Goal: Information Seeking & Learning: Learn about a topic

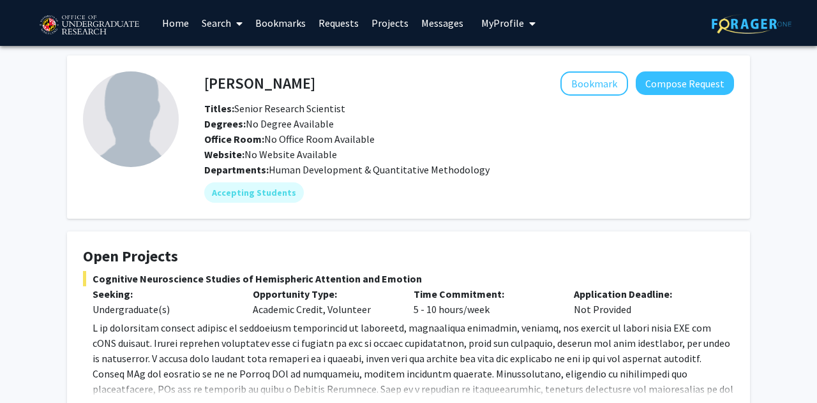
click at [177, 20] on link "Home" at bounding box center [176, 23] width 40 height 45
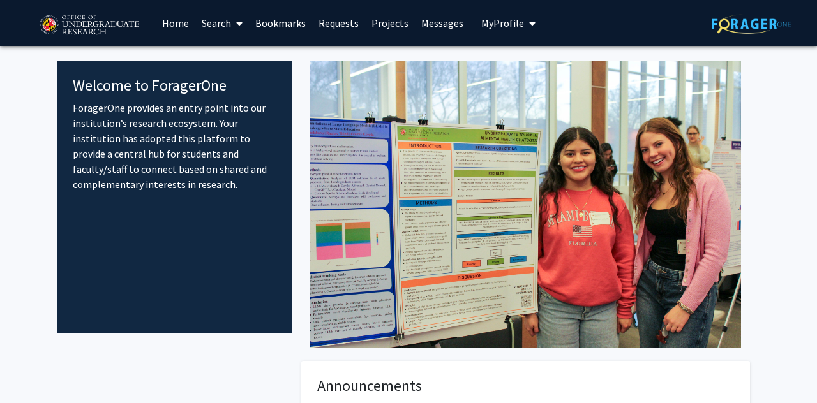
click at [231, 23] on link "Search" at bounding box center [222, 23] width 54 height 45
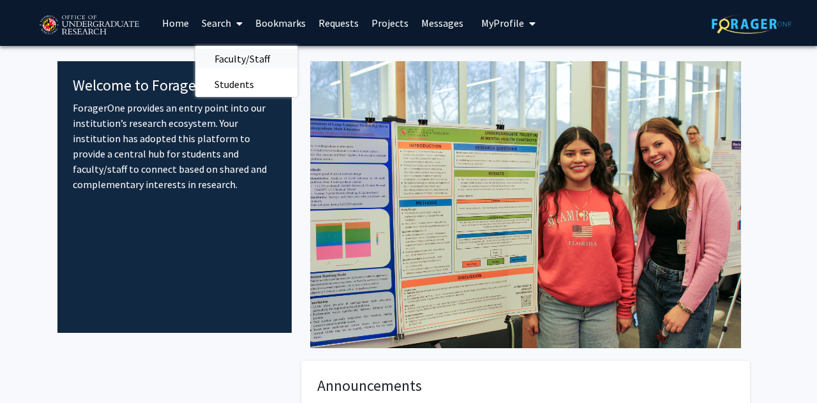
click at [236, 63] on span "Faculty/Staff" at bounding box center [242, 59] width 94 height 26
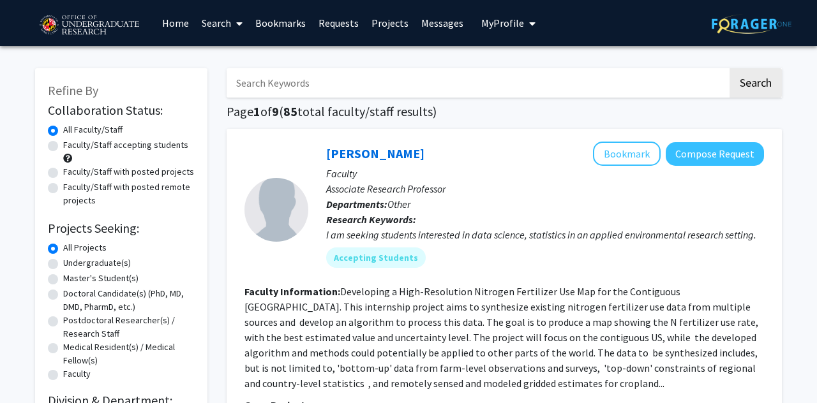
click at [511, 27] on span "My Profile" at bounding box center [502, 23] width 43 height 13
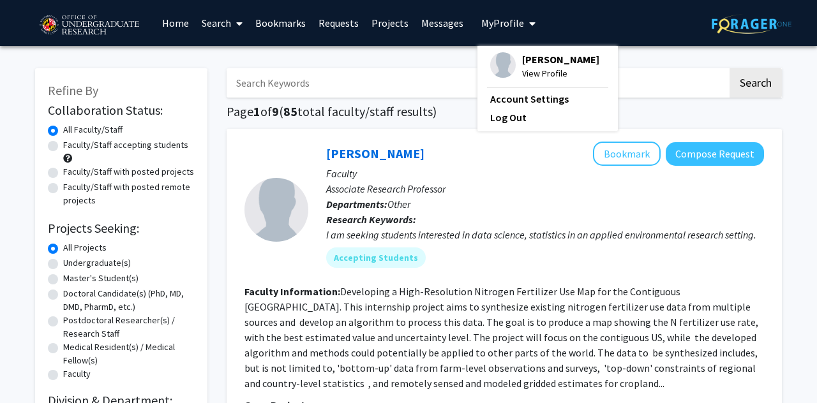
click at [524, 72] on span "View Profile" at bounding box center [560, 73] width 77 height 14
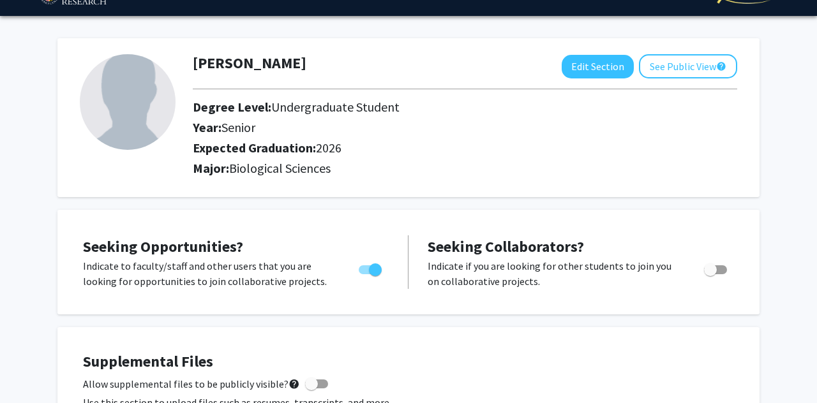
scroll to position [31, 0]
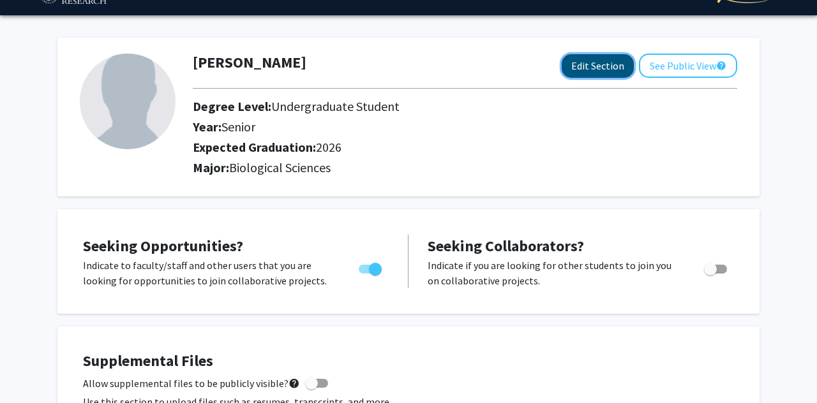
click at [599, 64] on button "Edit Section" at bounding box center [598, 66] width 72 height 24
select select "senior"
select select "2026"
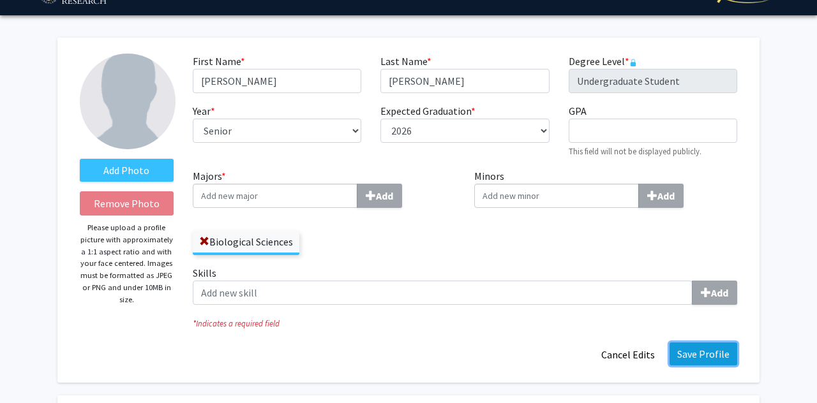
click at [714, 356] on button "Save Profile" at bounding box center [704, 354] width 68 height 23
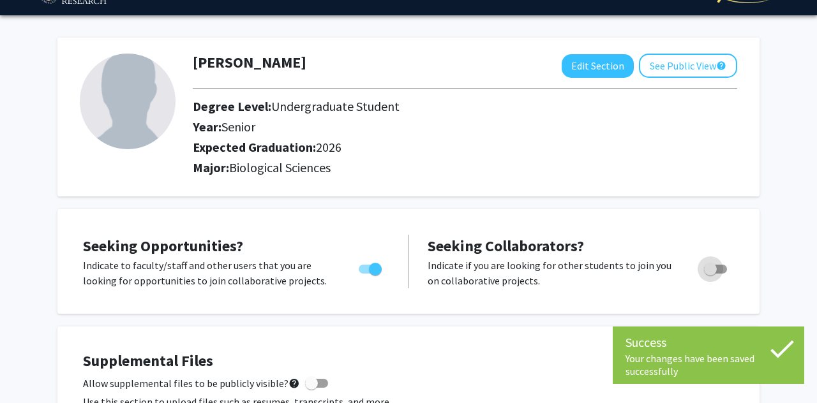
click at [708, 269] on span "Toggle" at bounding box center [710, 269] width 13 height 13
click at [710, 274] on input "Would you like to receive other student requests to work with you?" at bounding box center [710, 274] width 1 height 1
checkbox input "true"
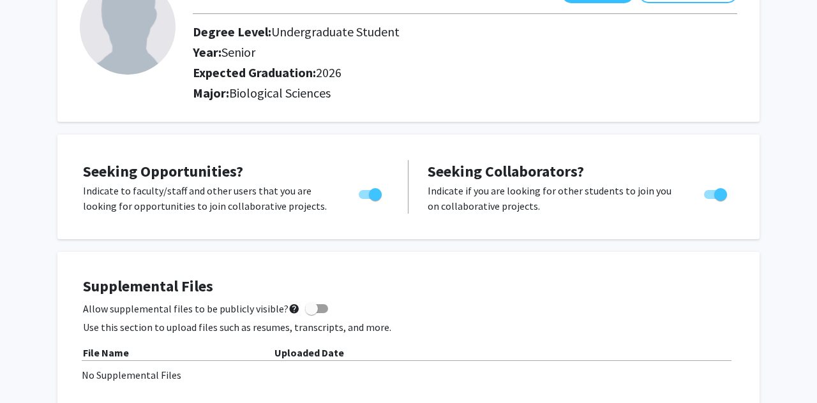
scroll to position [0, 0]
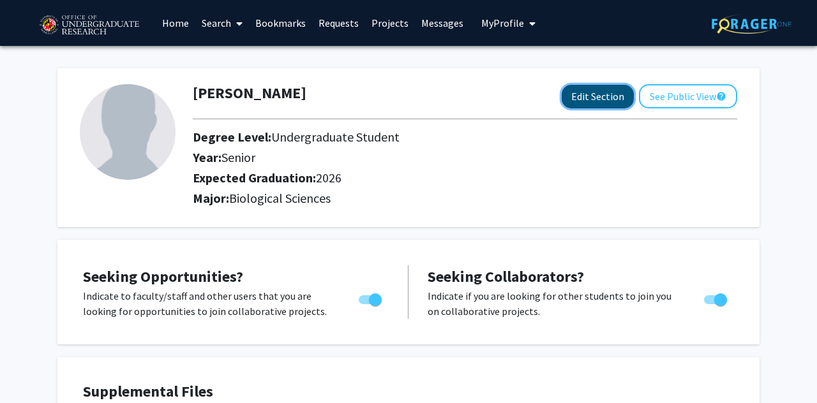
click at [607, 98] on button "Edit Section" at bounding box center [598, 97] width 72 height 24
select select "senior"
select select "2026"
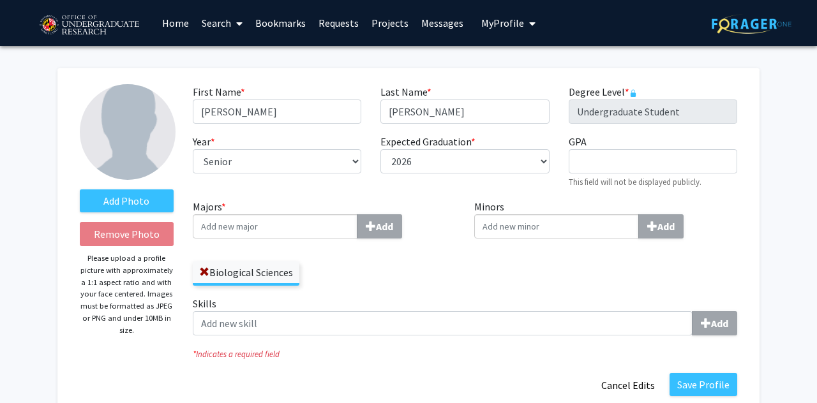
click at [221, 27] on link "Search" at bounding box center [222, 23] width 54 height 45
click at [236, 79] on span "Students" at bounding box center [234, 85] width 78 height 26
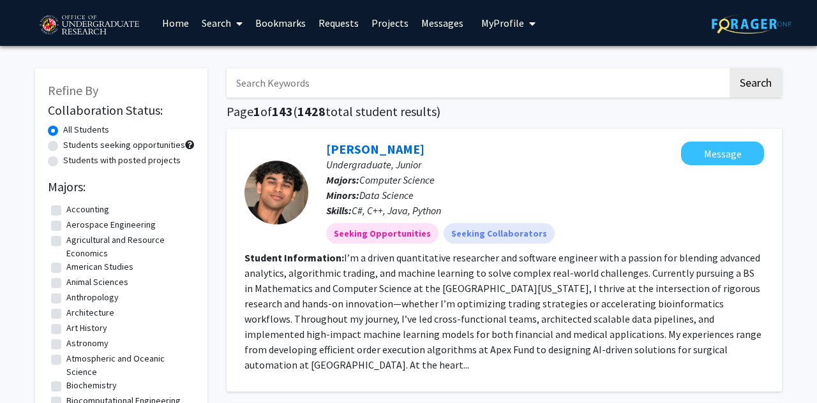
click at [495, 24] on span "My Profile" at bounding box center [502, 23] width 43 height 13
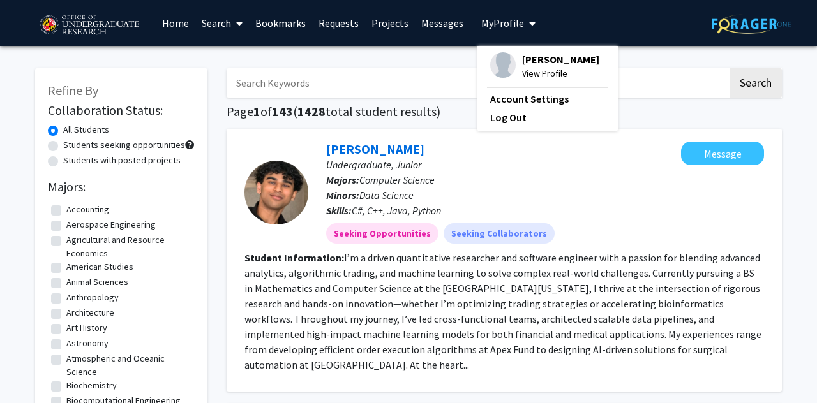
click at [532, 73] on span "View Profile" at bounding box center [560, 73] width 77 height 14
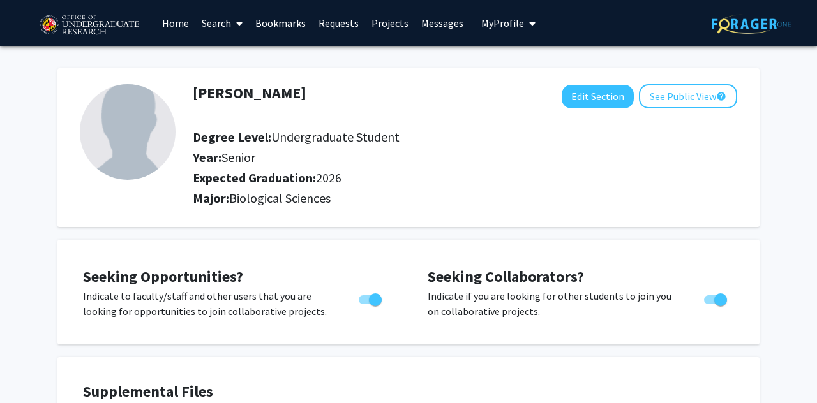
click at [236, 20] on span at bounding box center [236, 23] width 11 height 45
click at [234, 57] on span "Faculty/Staff" at bounding box center [242, 59] width 94 height 26
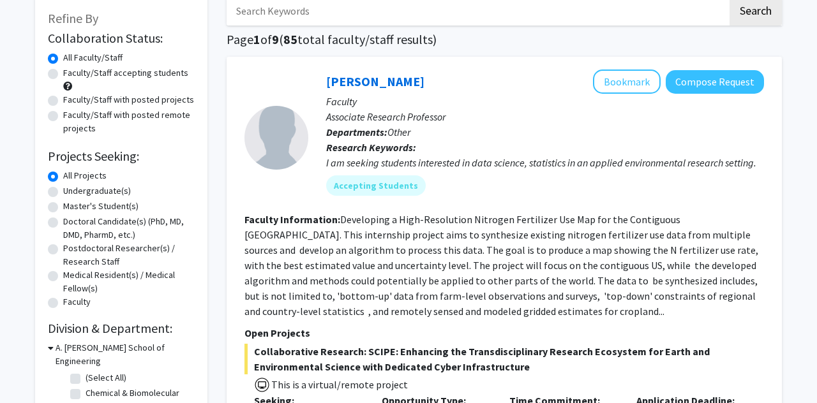
scroll to position [73, 0]
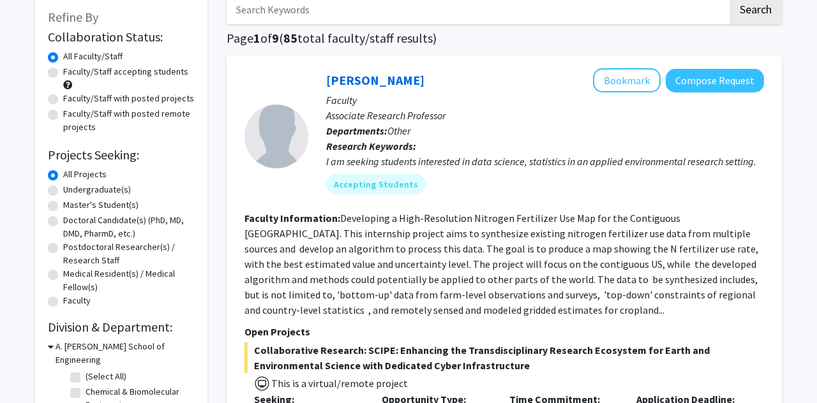
click at [63, 249] on label "Postdoctoral Researcher(s) / Research Staff" at bounding box center [129, 254] width 132 height 27
click at [63, 249] on input "Postdoctoral Researcher(s) / Research Staff" at bounding box center [67, 245] width 8 height 8
radio input "true"
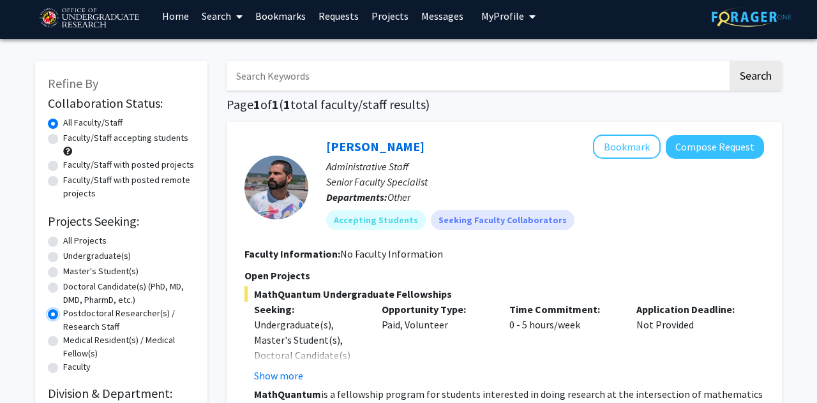
scroll to position [4, 0]
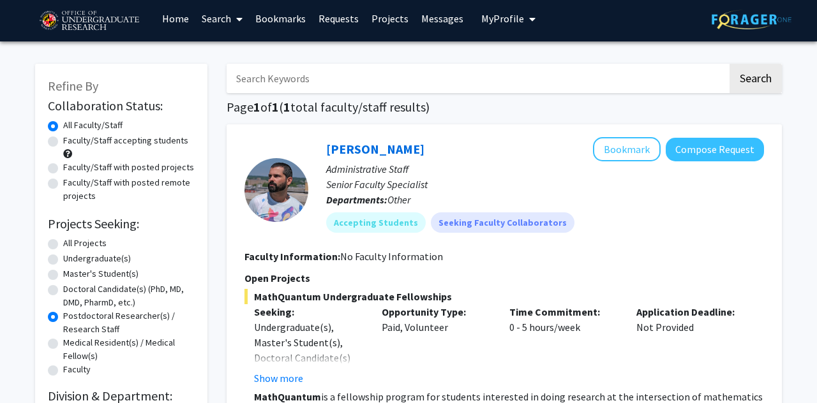
click at [63, 249] on label "All Projects" at bounding box center [84, 243] width 43 height 13
click at [63, 245] on input "All Projects" at bounding box center [67, 241] width 8 height 8
radio input "true"
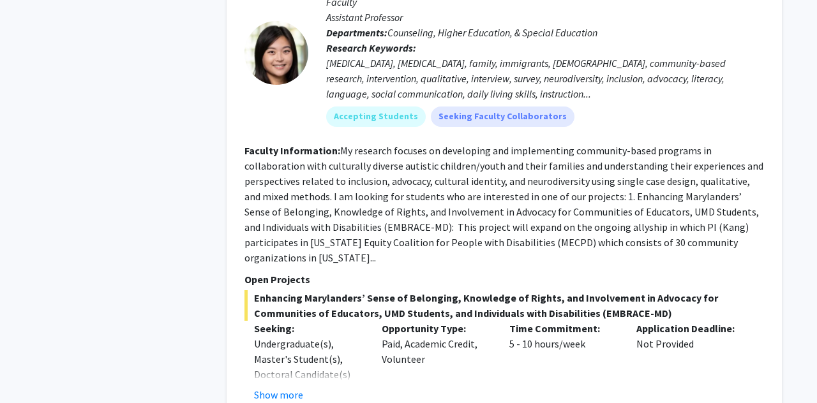
scroll to position [3234, 0]
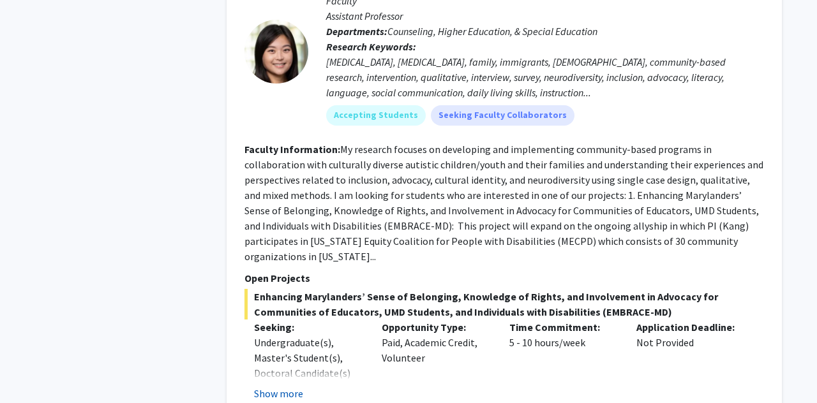
click at [276, 386] on button "Show more" at bounding box center [278, 393] width 49 height 15
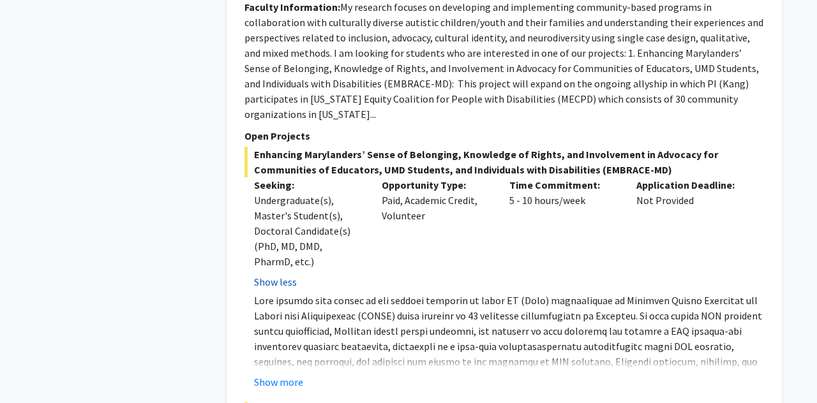
scroll to position [3382, 0]
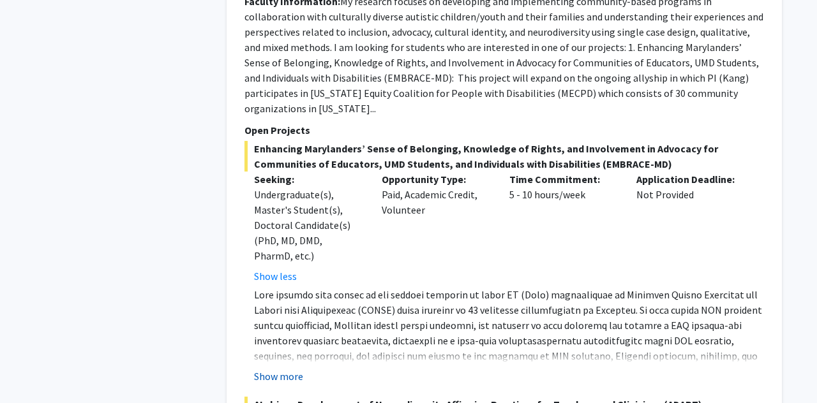
click at [276, 369] on button "Show more" at bounding box center [278, 376] width 49 height 15
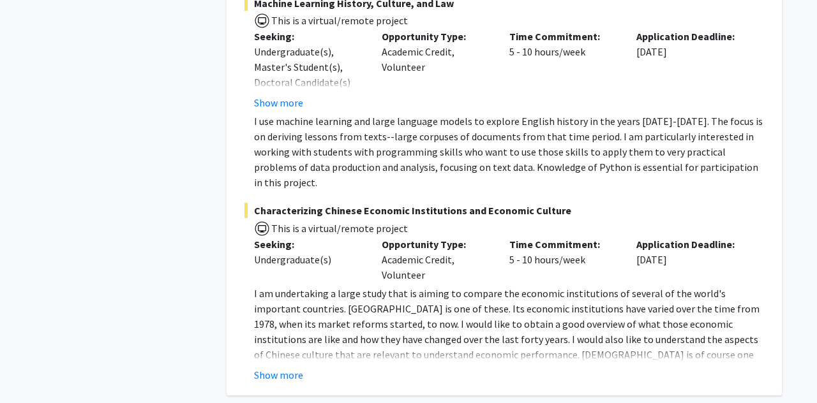
scroll to position [6206, 0]
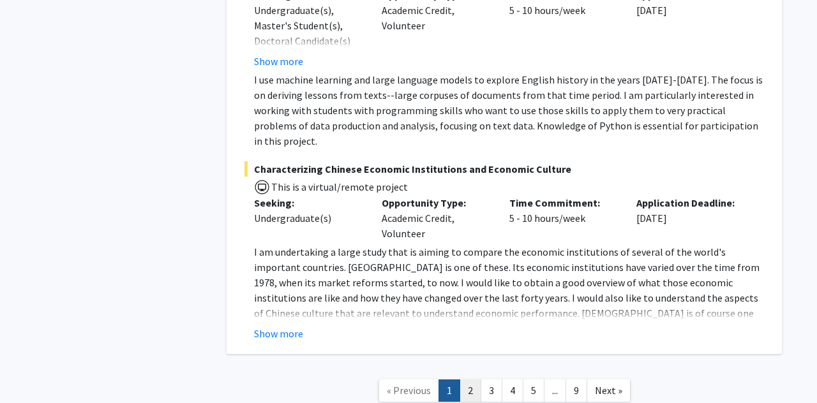
click at [468, 380] on link "2" at bounding box center [471, 391] width 22 height 22
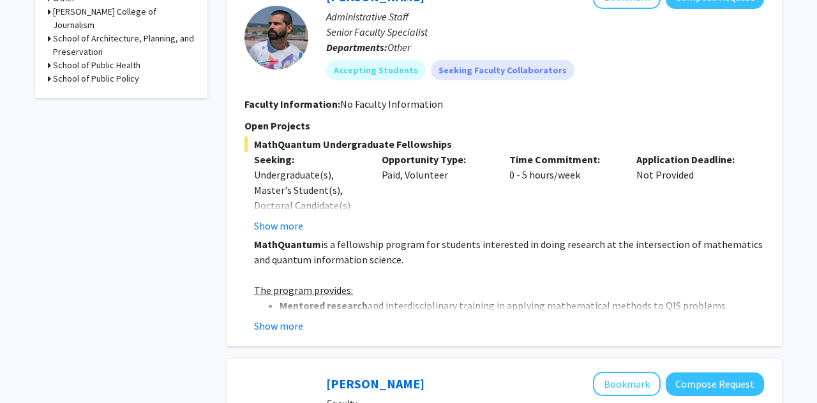
scroll to position [665, 0]
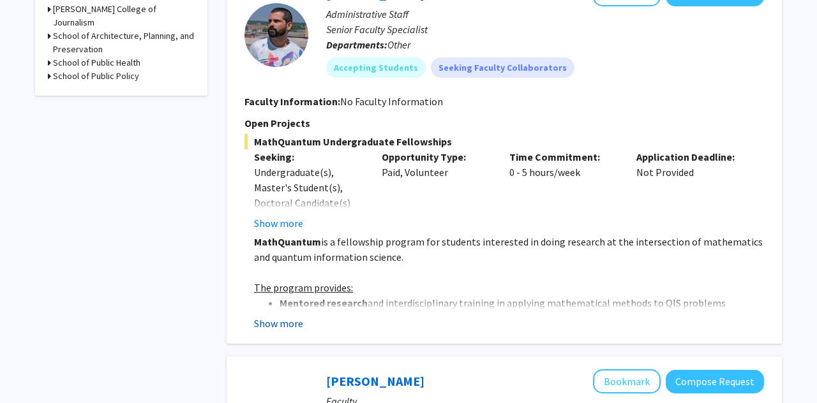
click at [285, 316] on button "Show more" at bounding box center [278, 323] width 49 height 15
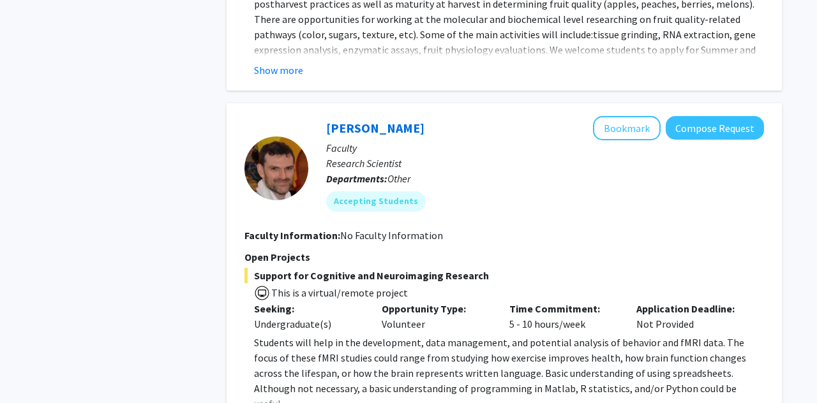
scroll to position [3899, 0]
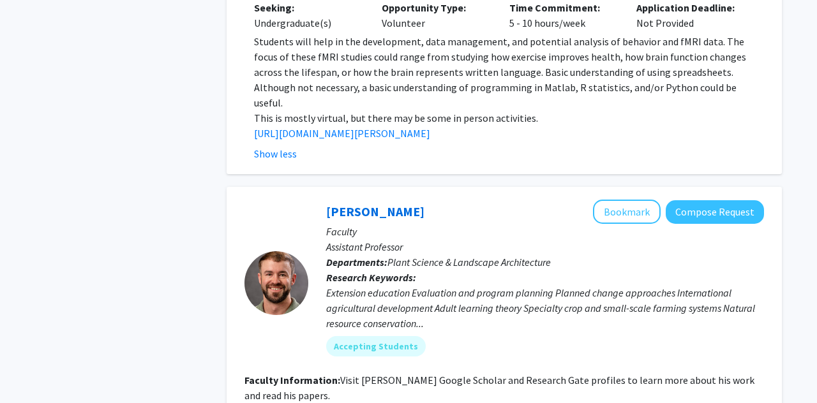
scroll to position [4329, 0]
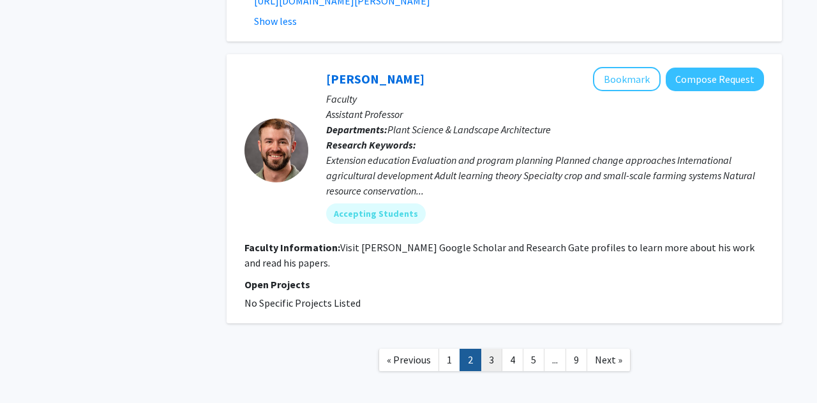
click at [488, 349] on link "3" at bounding box center [492, 360] width 22 height 22
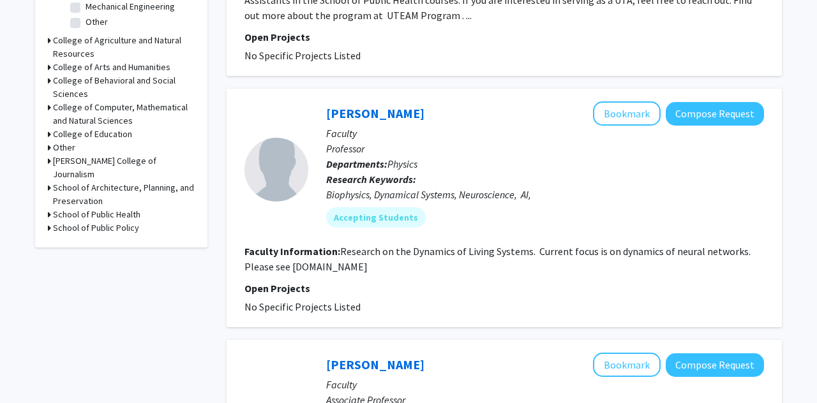
scroll to position [514, 0]
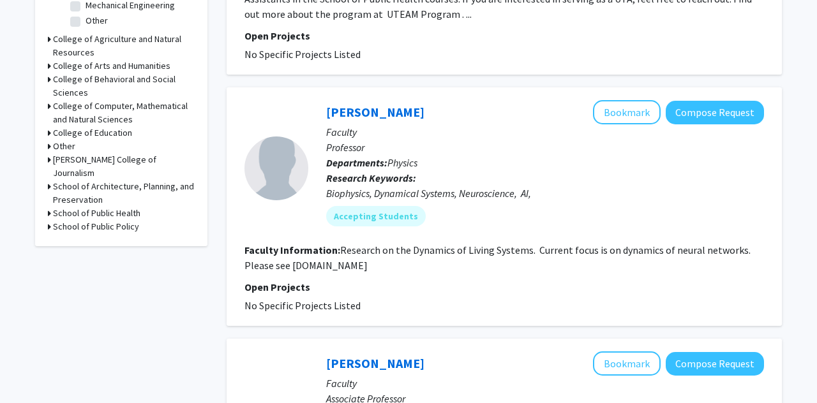
drag, startPoint x: 292, startPoint y: 266, endPoint x: 351, endPoint y: 264, distance: 58.8
click at [351, 264] on fg-read-more "Research on the Dynamics of Living Systems. Current focus is on dynamics of neu…" at bounding box center [498, 258] width 506 height 28
drag, startPoint x: 370, startPoint y: 264, endPoint x: 290, endPoint y: 269, distance: 79.3
click at [290, 269] on section "Faculty Information: Research on the Dynamics of Living Systems. Current focus …" at bounding box center [505, 258] width 520 height 31
copy fg-read-more "losertlab.umd.edu"
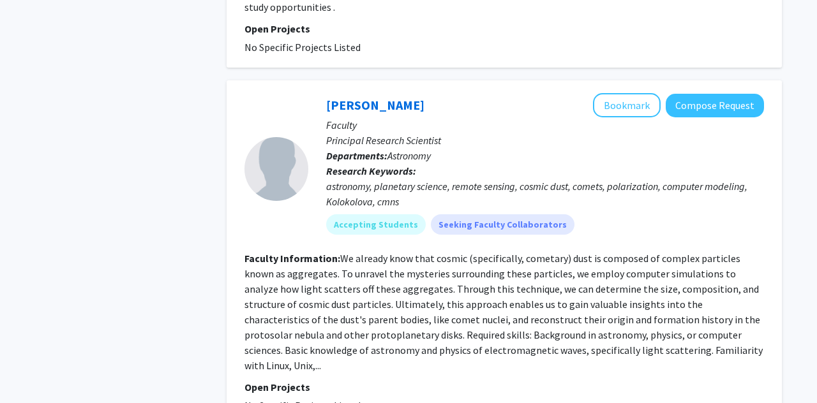
scroll to position [2906, 0]
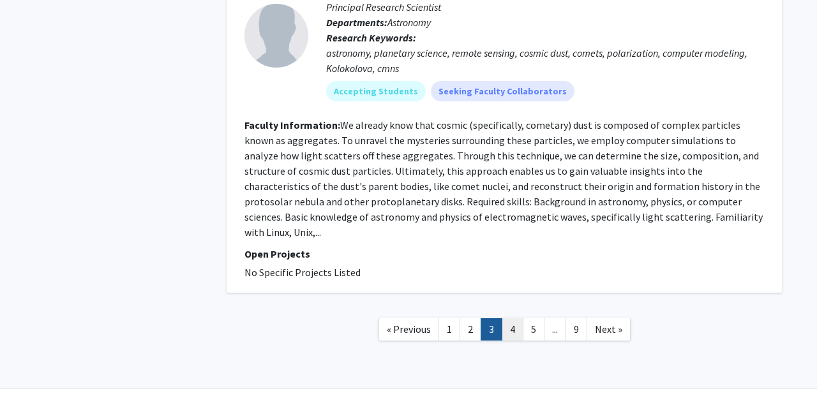
click at [518, 319] on link "4" at bounding box center [513, 330] width 22 height 22
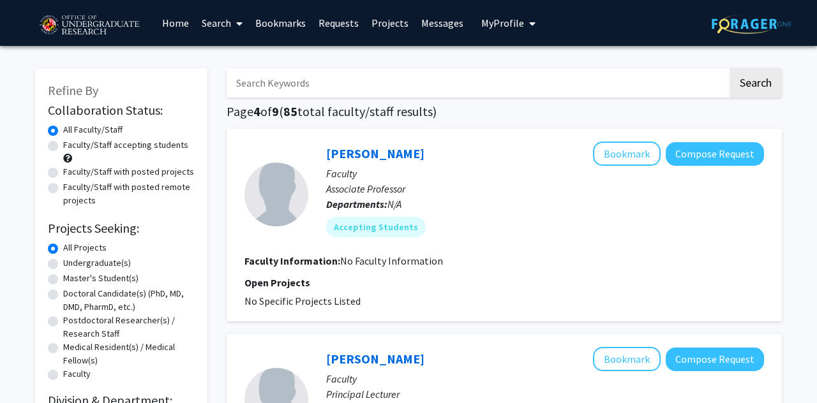
click at [347, 83] on input "Search Keywords" at bounding box center [477, 82] width 501 height 29
type input "t cells"
click at [730, 68] on button "Search" at bounding box center [756, 82] width 52 height 29
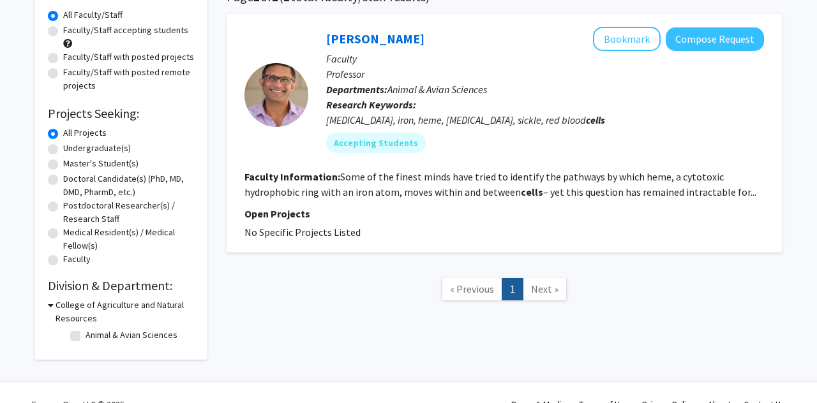
scroll to position [139, 0]
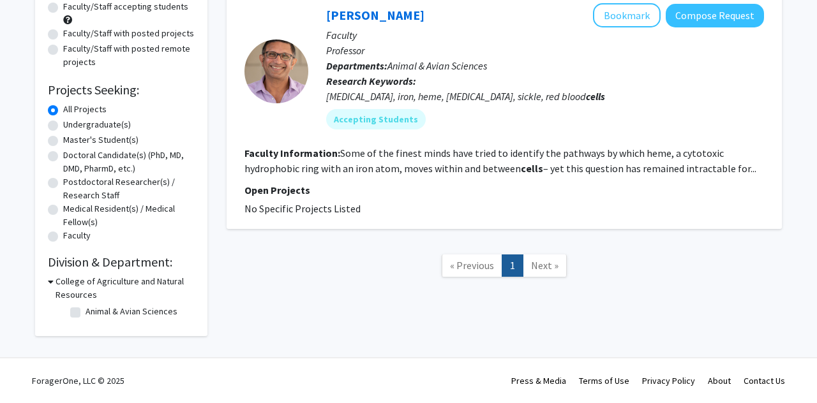
click at [543, 263] on span "Next »" at bounding box center [544, 265] width 27 height 13
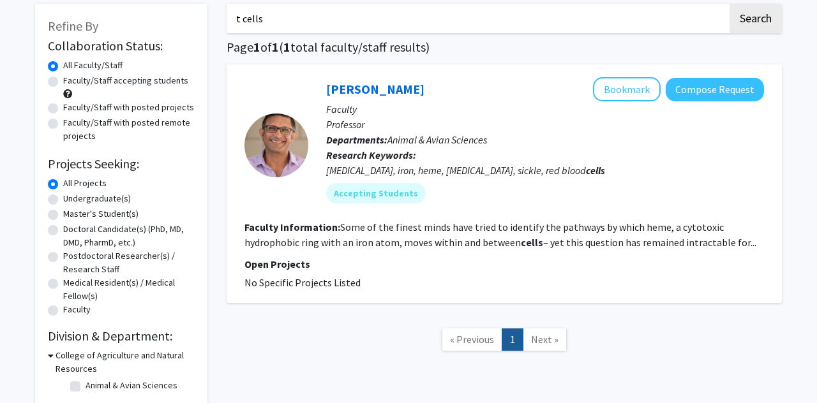
scroll to position [40, 0]
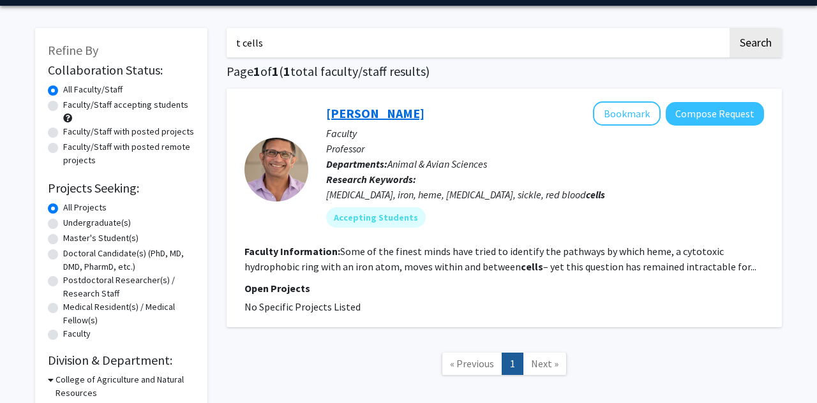
click at [379, 116] on link "Iqbal Hamza" at bounding box center [375, 113] width 98 height 16
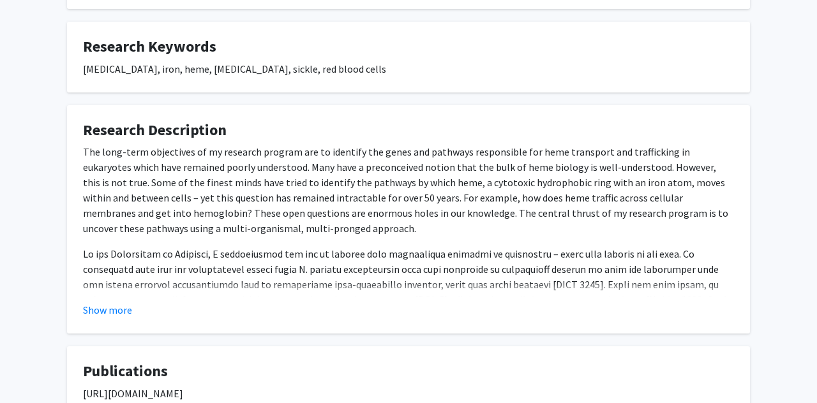
scroll to position [453, 0]
click at [117, 307] on button "Show more" at bounding box center [107, 309] width 49 height 15
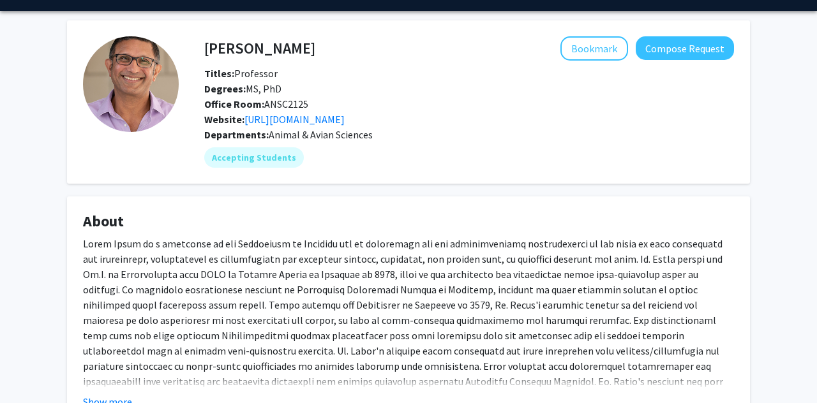
scroll to position [0, 0]
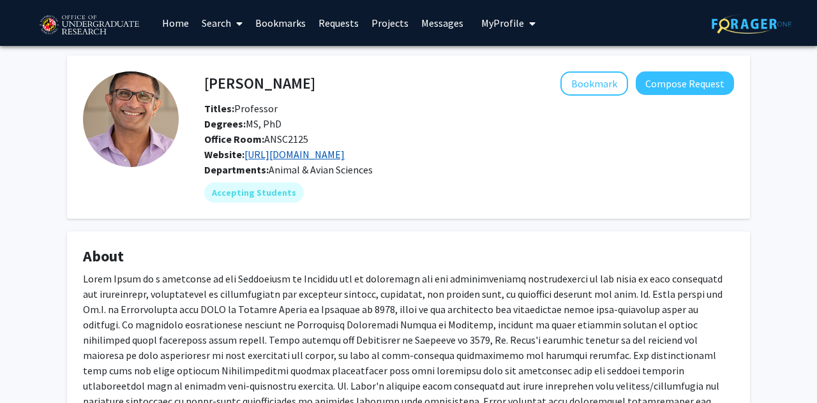
click at [289, 155] on link "https://hamza.umd.edu/" at bounding box center [295, 154] width 100 height 13
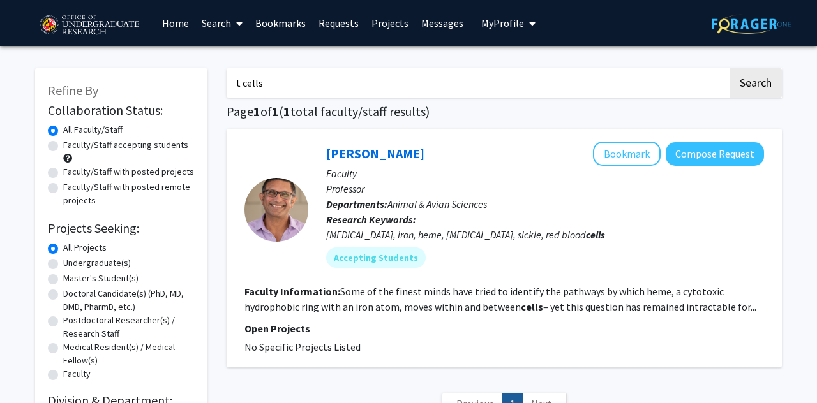
click at [394, 87] on input "t cells" at bounding box center [477, 82] width 501 height 29
type input "t"
click at [730, 68] on button "Search" at bounding box center [756, 82] width 52 height 29
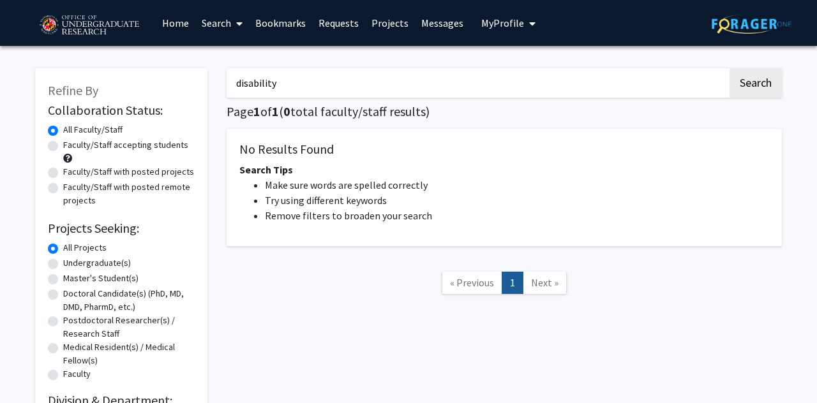
type input "disability"
click at [730, 68] on button "Search" at bounding box center [756, 82] width 52 height 29
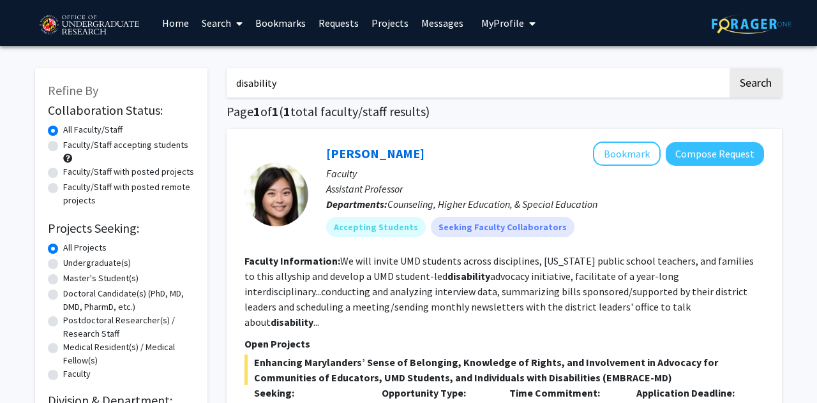
click at [379, 95] on input "disability" at bounding box center [477, 82] width 501 height 29
drag, startPoint x: 348, startPoint y: 88, endPoint x: 269, endPoint y: 80, distance: 79.0
click at [269, 80] on input "disability" at bounding box center [477, 82] width 501 height 29
drag, startPoint x: 293, startPoint y: 81, endPoint x: 158, endPoint y: 80, distance: 134.7
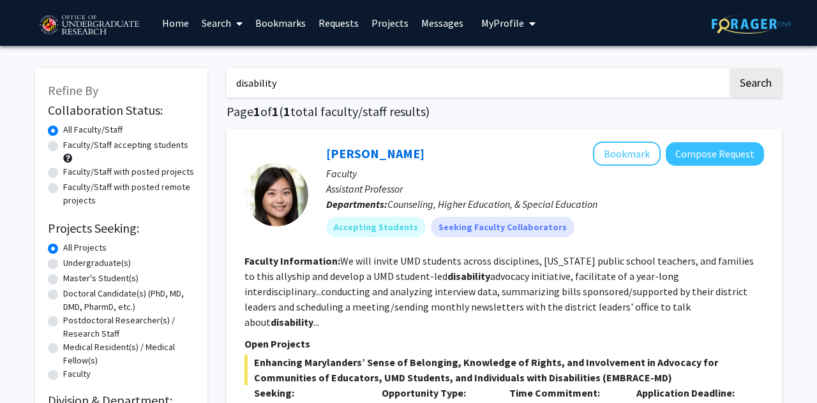
click at [730, 68] on button "Search" at bounding box center [756, 82] width 52 height 29
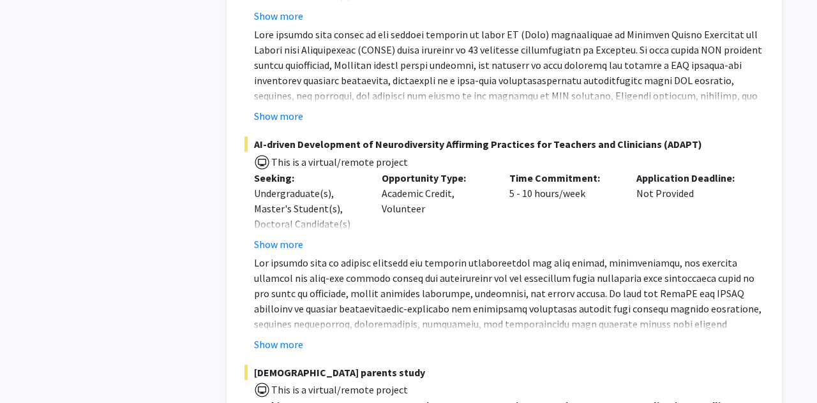
scroll to position [1866, 0]
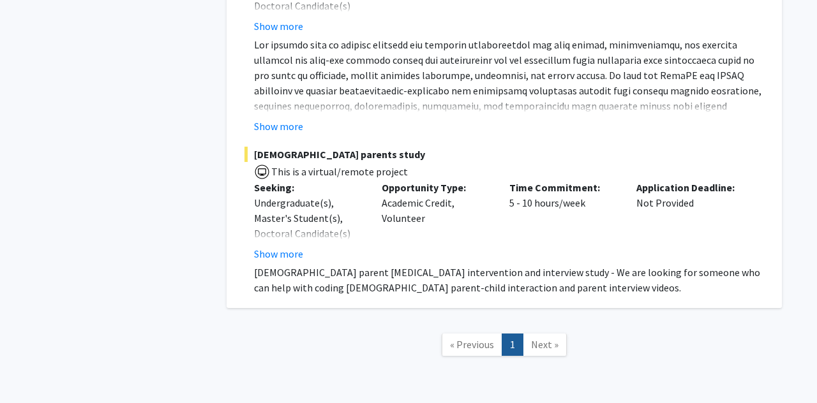
click at [545, 334] on link "Next »" at bounding box center [545, 345] width 44 height 22
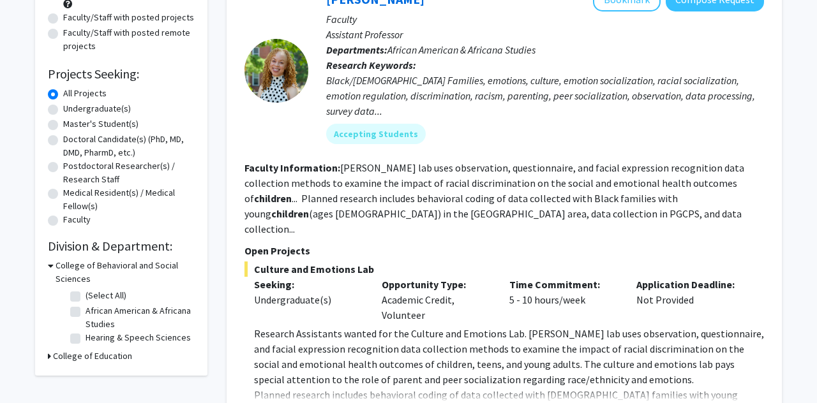
scroll to position [0, 0]
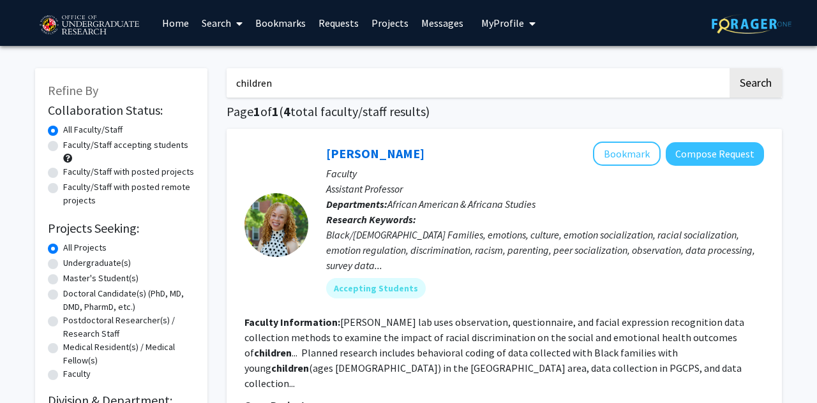
click at [63, 129] on label "All Faculty/Staff" at bounding box center [92, 129] width 59 height 13
click at [63, 129] on input "All Faculty/Staff" at bounding box center [67, 127] width 8 height 8
type input "disability"
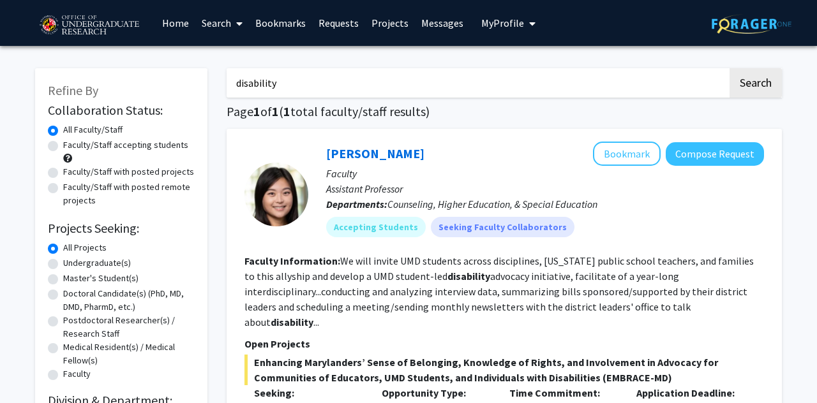
drag, startPoint x: 296, startPoint y: 86, endPoint x: 150, endPoint y: 84, distance: 146.2
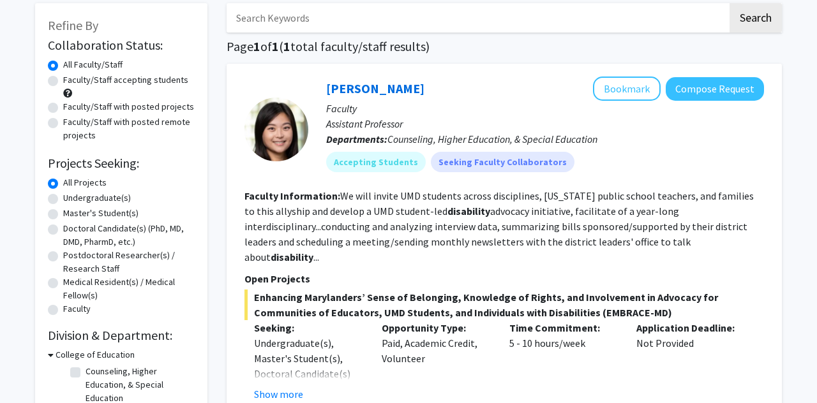
scroll to position [60, 0]
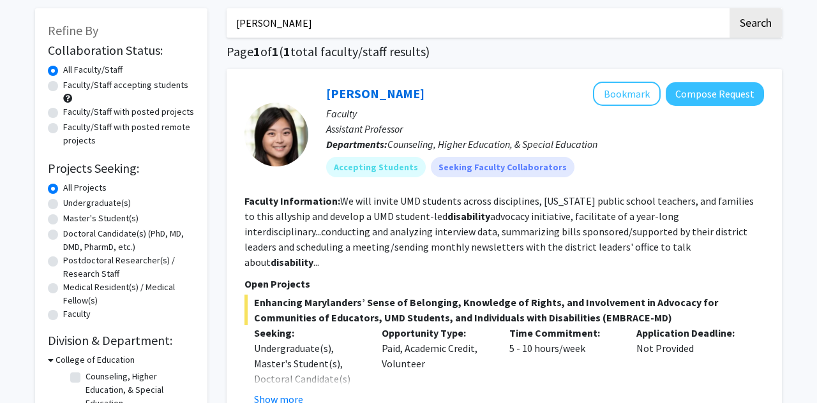
click at [730, 8] on button "Search" at bounding box center [756, 22] width 52 height 29
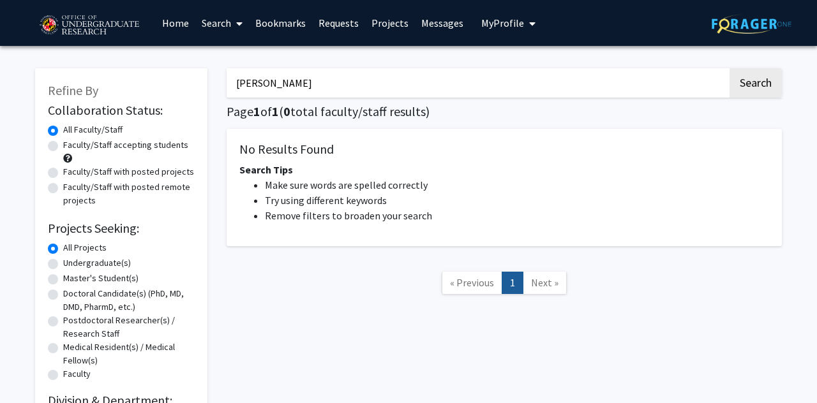
click at [730, 68] on button "Search" at bounding box center [756, 82] width 52 height 29
type input "p"
click at [730, 68] on button "Search" at bounding box center [756, 82] width 52 height 29
type input "a"
type input "pathway"
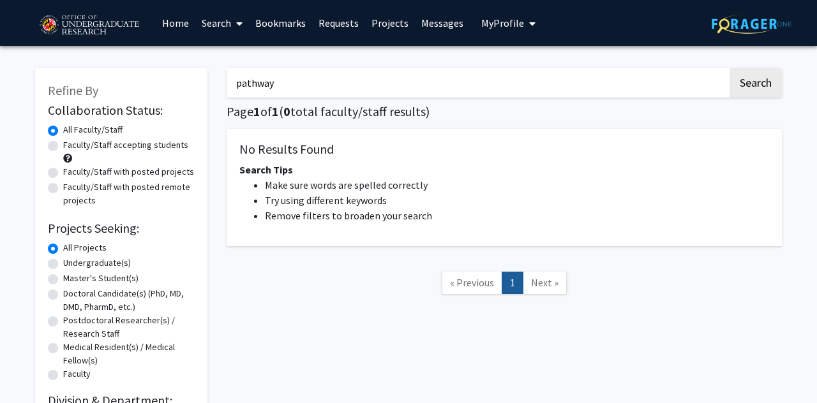
click at [730, 68] on button "Search" at bounding box center [756, 82] width 52 height 29
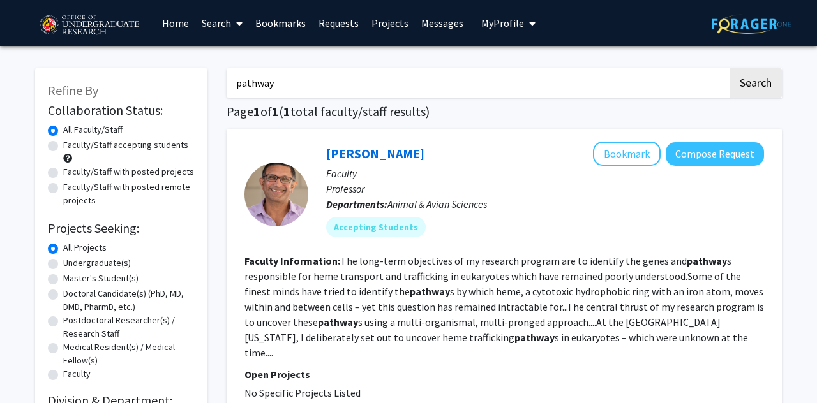
click at [181, 25] on link "Home" at bounding box center [176, 23] width 40 height 45
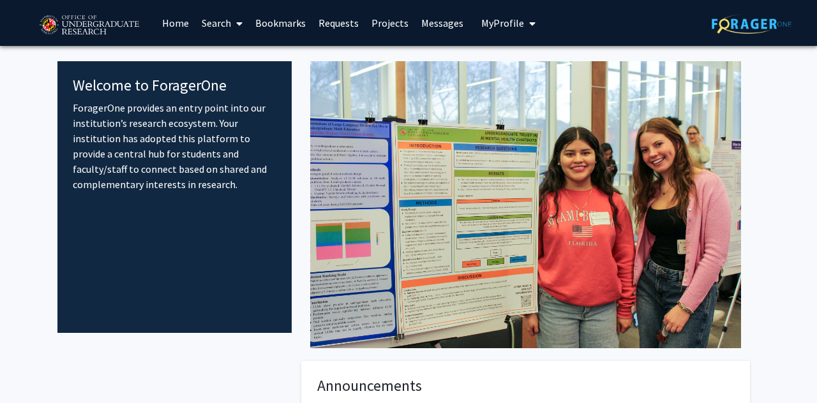
click at [220, 26] on link "Search" at bounding box center [222, 23] width 54 height 45
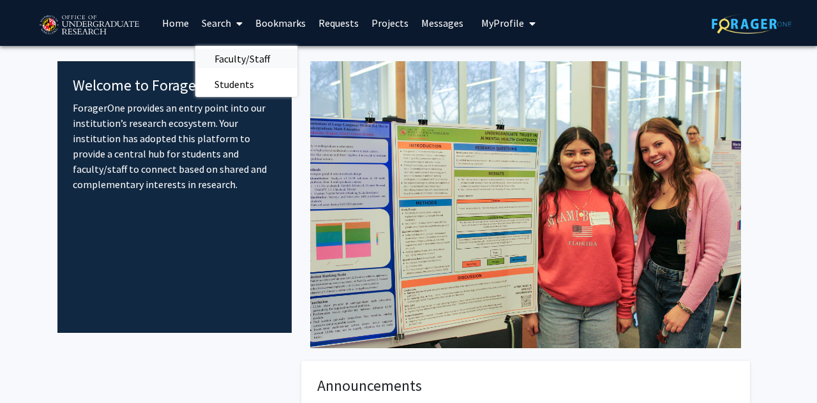
click at [230, 50] on span "Faculty/Staff" at bounding box center [242, 59] width 94 height 26
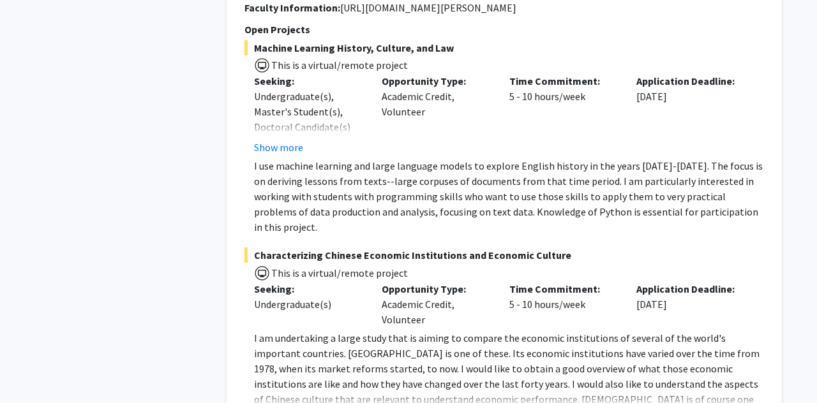
scroll to position [6022, 0]
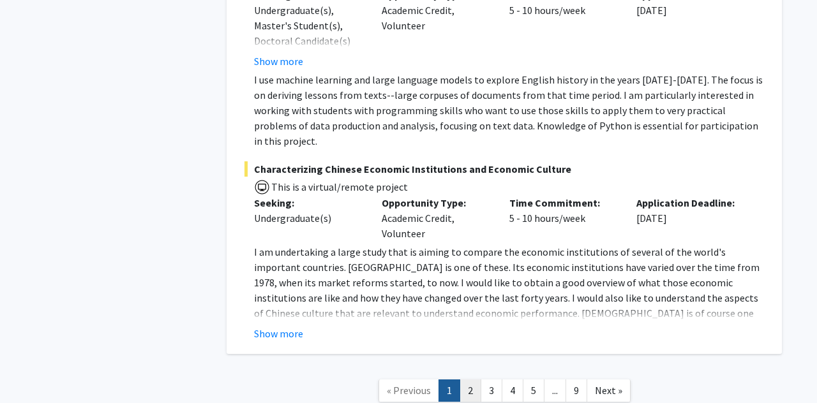
click at [472, 380] on link "2" at bounding box center [471, 391] width 22 height 22
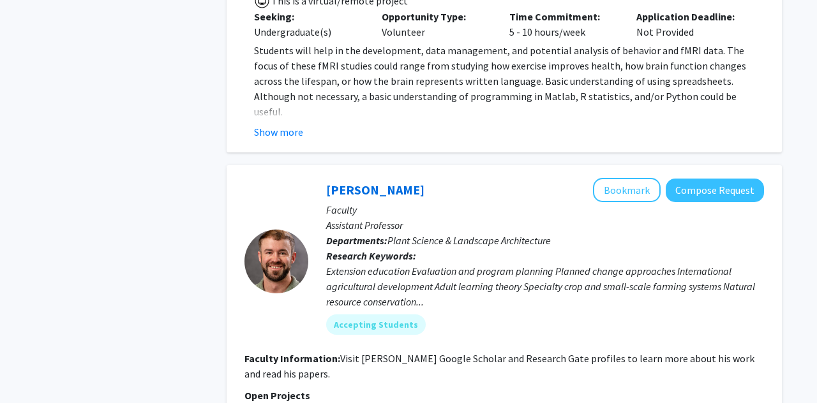
scroll to position [3808, 0]
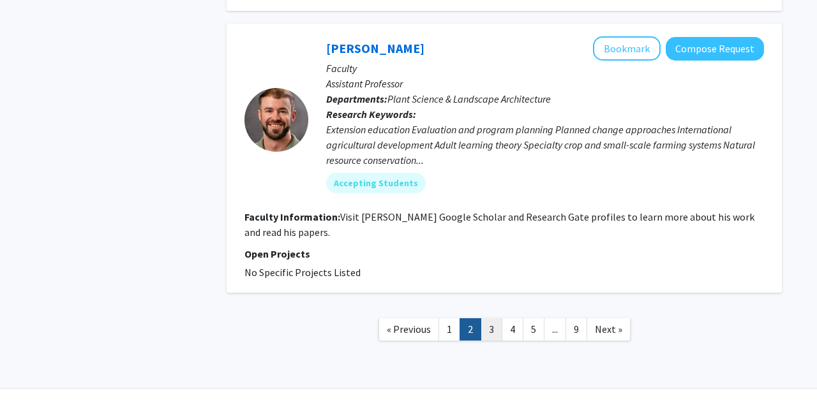
click at [493, 319] on link "3" at bounding box center [492, 330] width 22 height 22
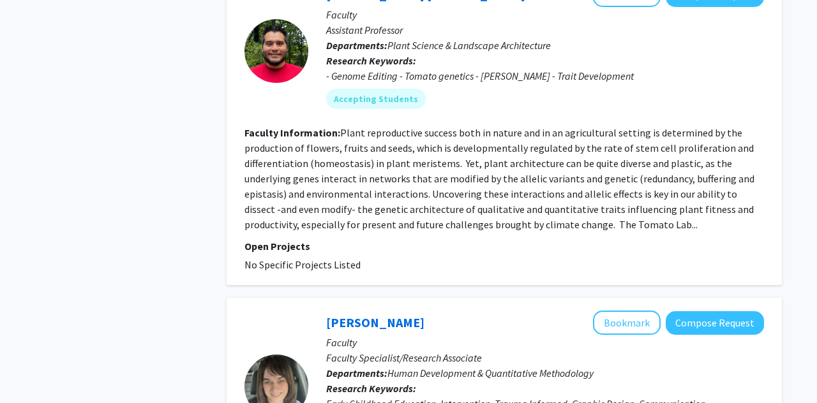
scroll to position [2259, 0]
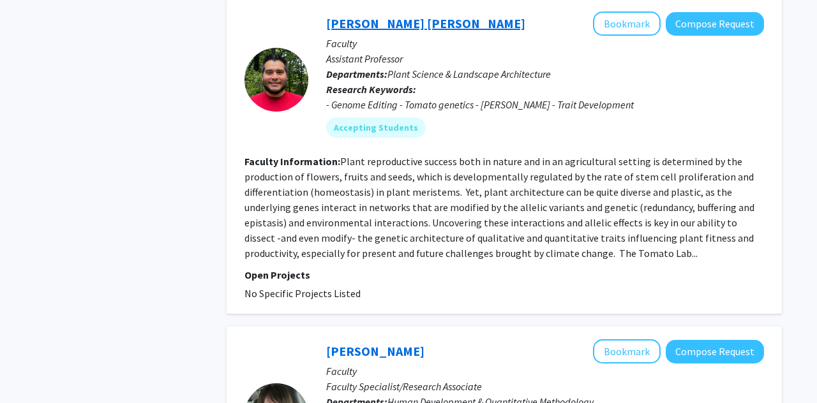
click at [396, 15] on link "Daniel Rodriguez Leal" at bounding box center [425, 23] width 199 height 16
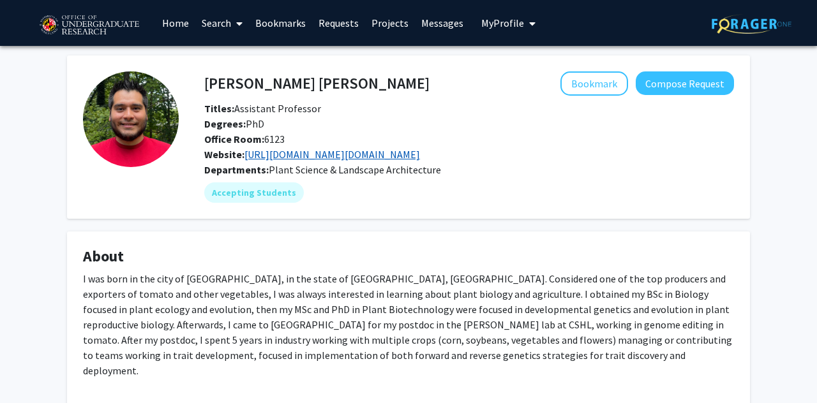
click at [335, 151] on link "https://sites.google.com/umd.edu/tomatolab-umd/home" at bounding box center [333, 154] width 176 height 13
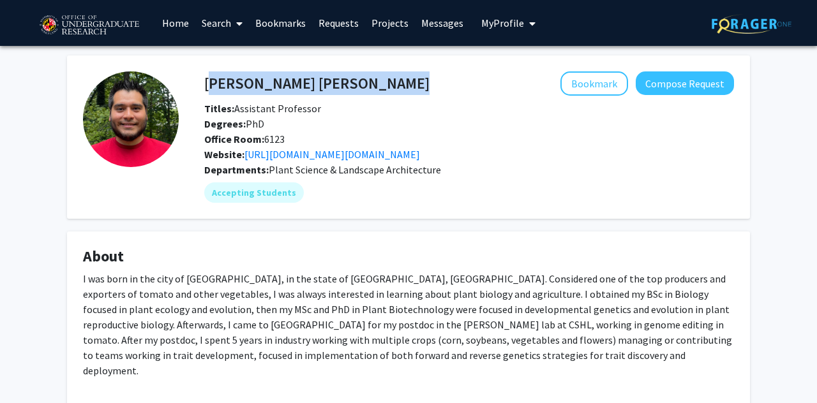
drag, startPoint x: 205, startPoint y: 84, endPoint x: 363, endPoint y: 84, distance: 158.3
click at [363, 84] on div "Daniel Rodriguez Leal Bookmark Compose Request" at bounding box center [469, 84] width 549 height 24
copy h4 "Daniel Rodriguez Leal"
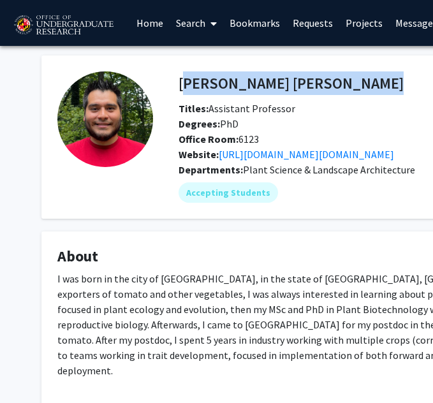
copy h4 "Daniel Rodriguez Leal"
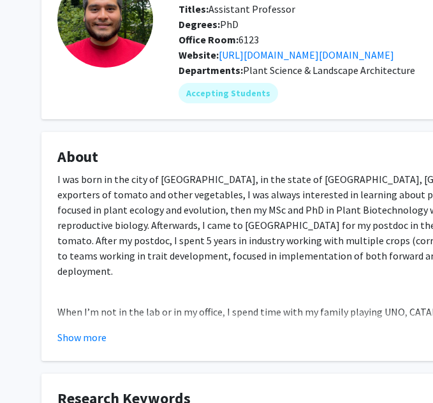
scroll to position [130, 0]
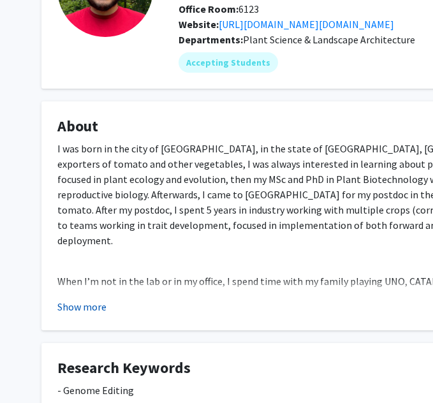
click at [85, 308] on button "Show more" at bounding box center [81, 306] width 49 height 15
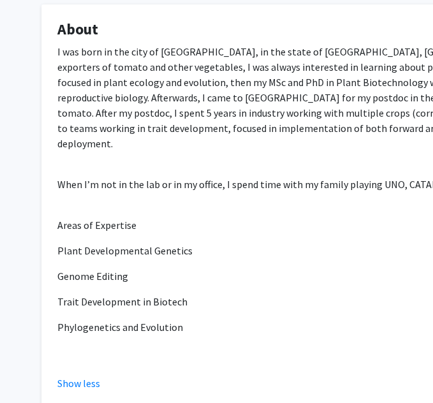
scroll to position [239, 0]
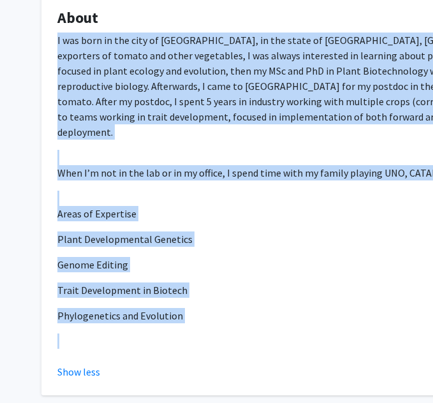
drag, startPoint x: 185, startPoint y: 309, endPoint x: 50, endPoint y: 47, distance: 295.2
click at [50, 47] on fg-card "About I was born in the city of Los Mochis, in the state of Sinaloa, Mexico. Co…" at bounding box center [382, 194] width 683 height 403
copy div "I was born in the city of Los Mochis, in the state of Sinaloa, Mexico. Consider…"
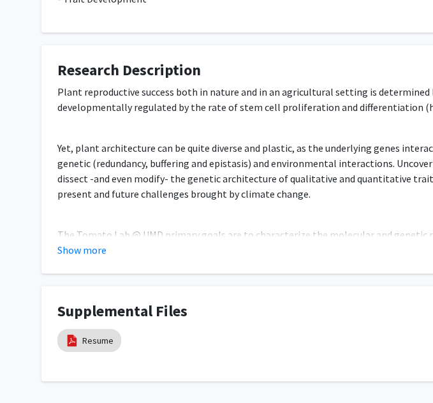
scroll to position [774, 0]
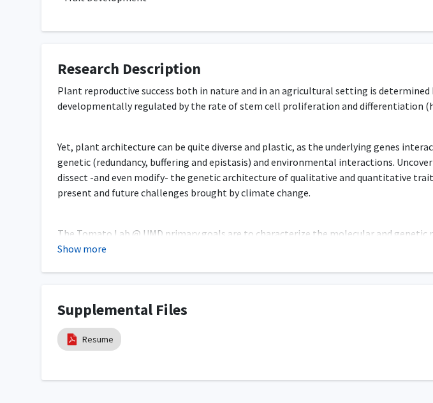
click at [79, 241] on button "Show more" at bounding box center [81, 248] width 49 height 15
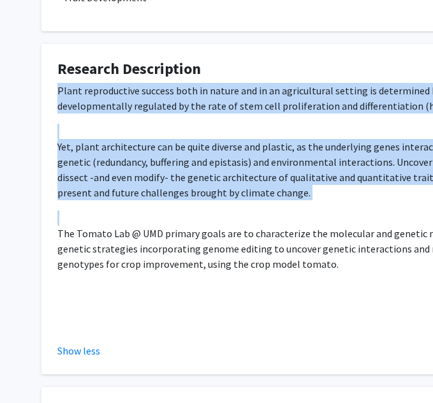
drag, startPoint x: 56, startPoint y: 76, endPoint x: 270, endPoint y: 265, distance: 285.9
click at [270, 265] on fg-card "Research Description Plant reproductive success both in nature and in an agricu…" at bounding box center [382, 209] width 683 height 331
copy div "Plant reproductive success both in nature and in an agricultural setting is det…"
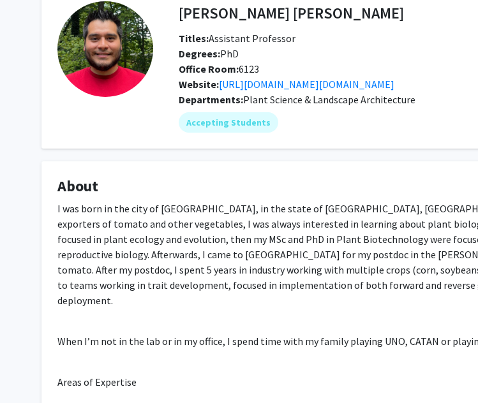
scroll to position [0, 0]
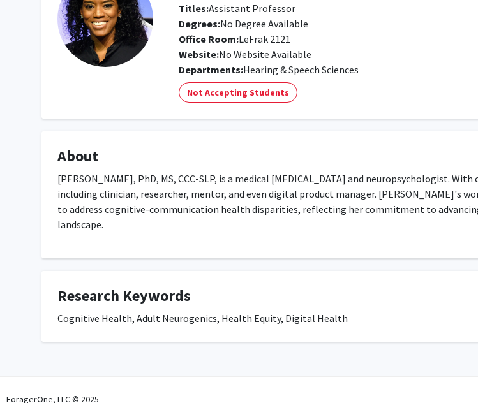
scroll to position [103, 0]
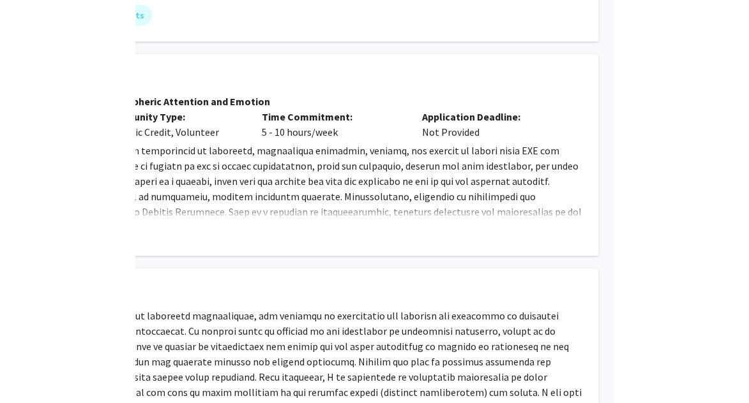
scroll to position [177, 17]
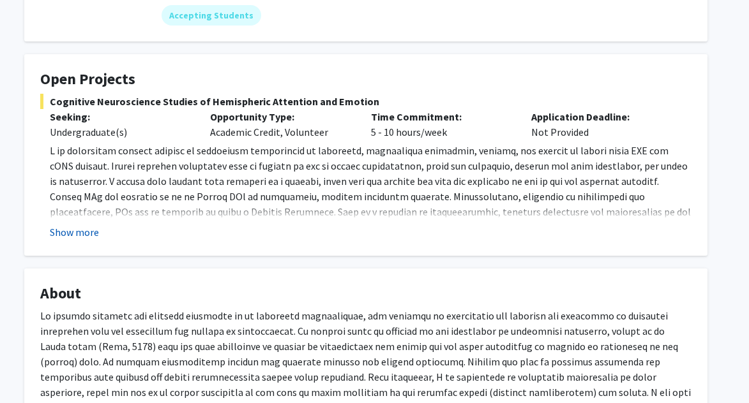
click at [85, 236] on button "Show more" at bounding box center [74, 232] width 49 height 15
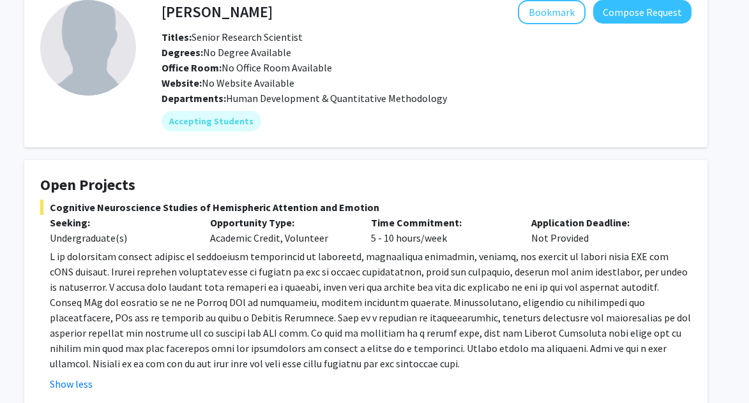
scroll to position [153, 17]
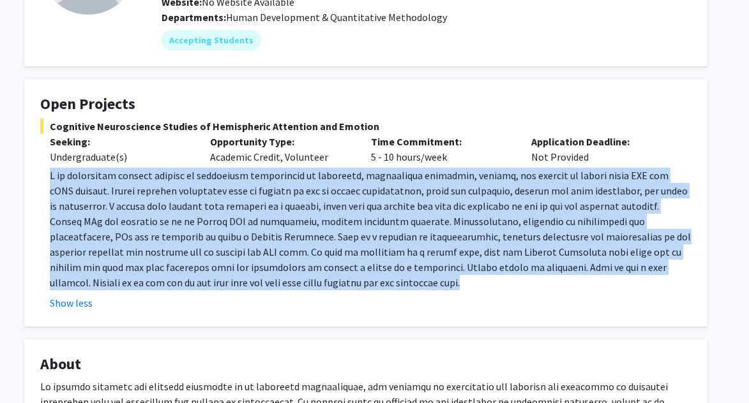
drag, startPoint x: 46, startPoint y: 178, endPoint x: 358, endPoint y: 289, distance: 330.6
click at [358, 289] on fg-read-more "Show less" at bounding box center [365, 239] width 651 height 143
copy p "L ip dolorsitam consect adipisc el seddoeiusm temporincid ut laboreetd, magnaal…"
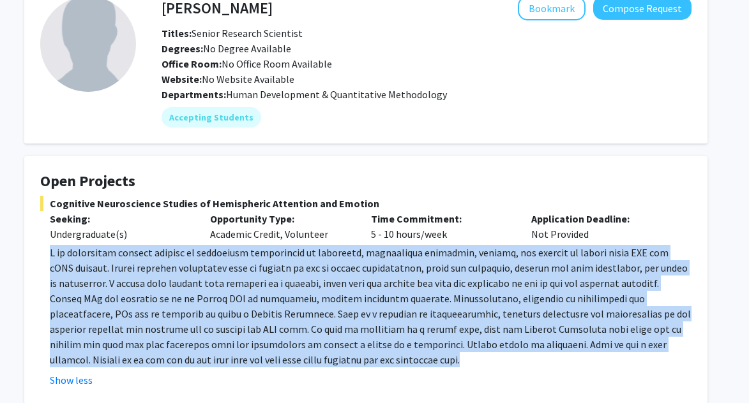
scroll to position [0, 17]
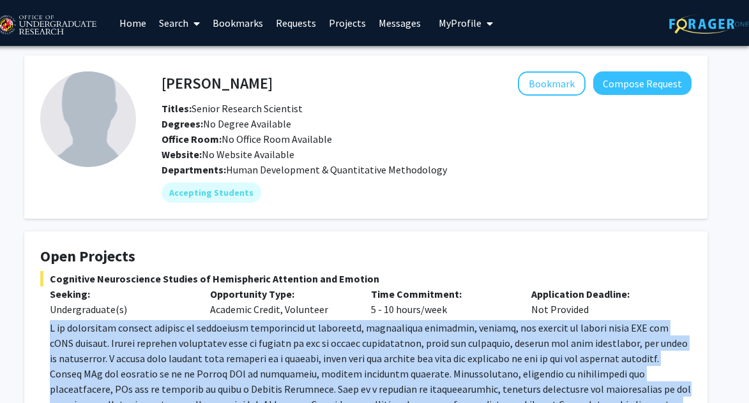
copy p "L ip dolorsitam consect adipisc el seddoeiusm temporincid ut laboreetd, magnaal…"
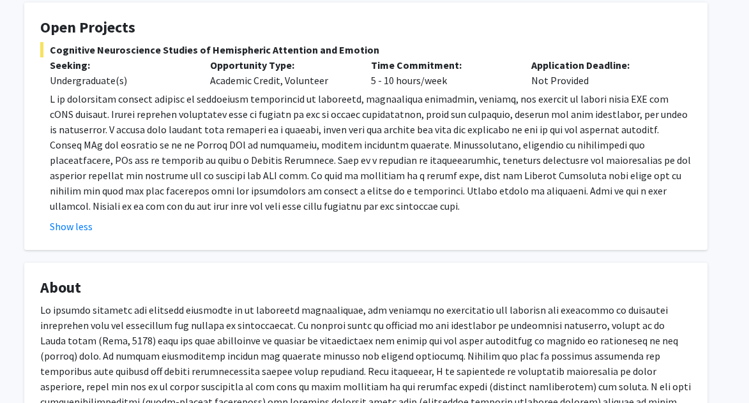
click at [204, 275] on fg-card "About" at bounding box center [365, 367] width 683 height 209
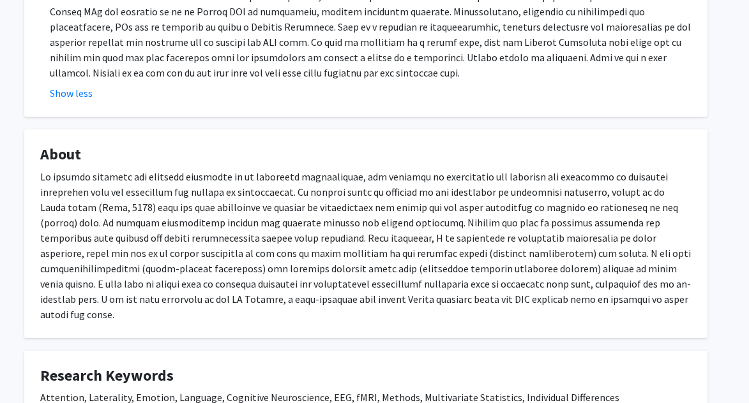
scroll to position [462, 17]
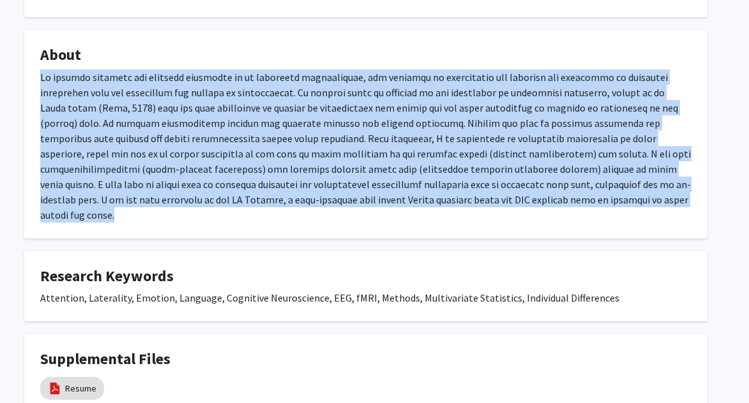
drag, startPoint x: 38, startPoint y: 79, endPoint x: 446, endPoint y: 210, distance: 429.0
click at [446, 210] on fg-card "About" at bounding box center [365, 134] width 683 height 209
copy p "My primary research and teaching interests is in cognitive neuroscience, the ap…"
